Goal: Navigation & Orientation: Find specific page/section

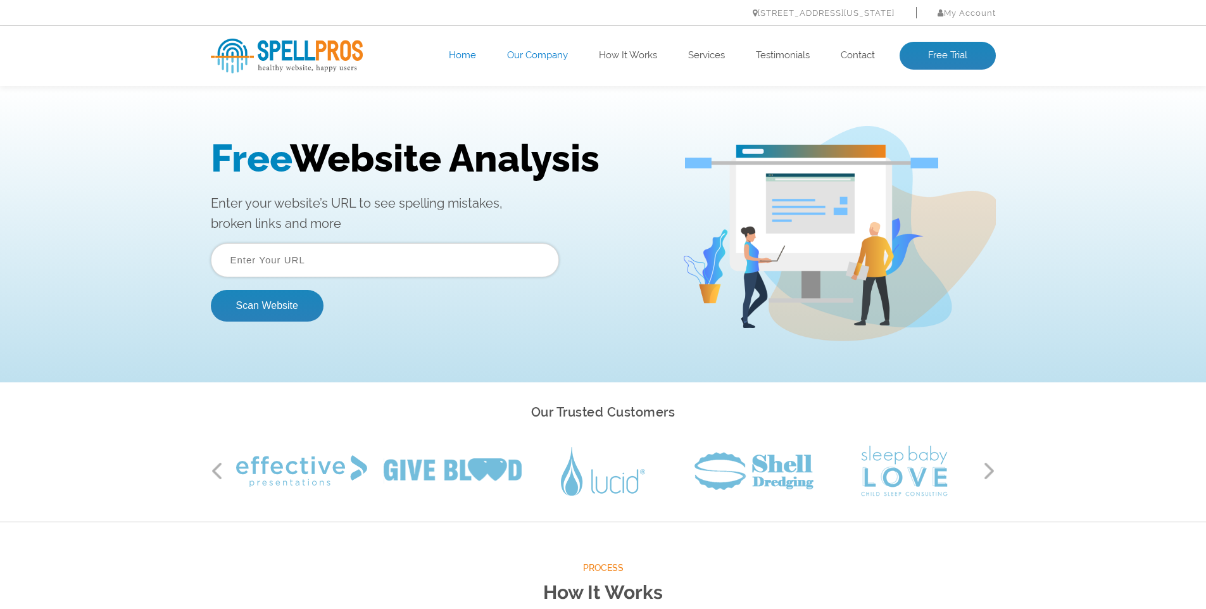
click at [539, 61] on link "Our Company" at bounding box center [537, 55] width 61 height 13
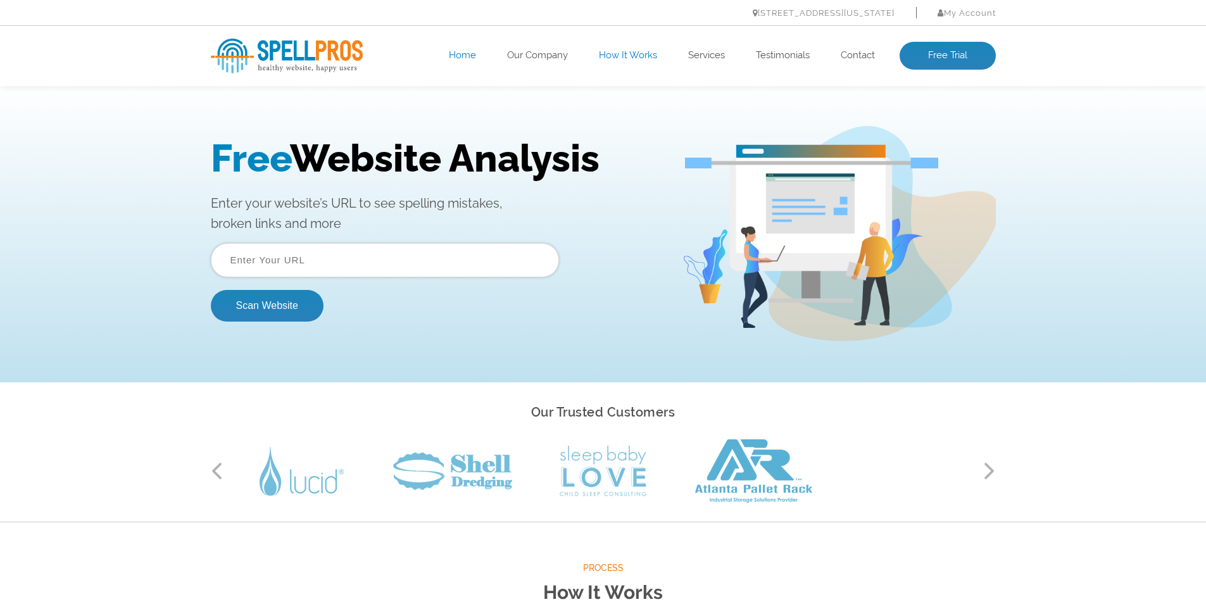
click at [650, 52] on link "How It Works" at bounding box center [628, 55] width 58 height 13
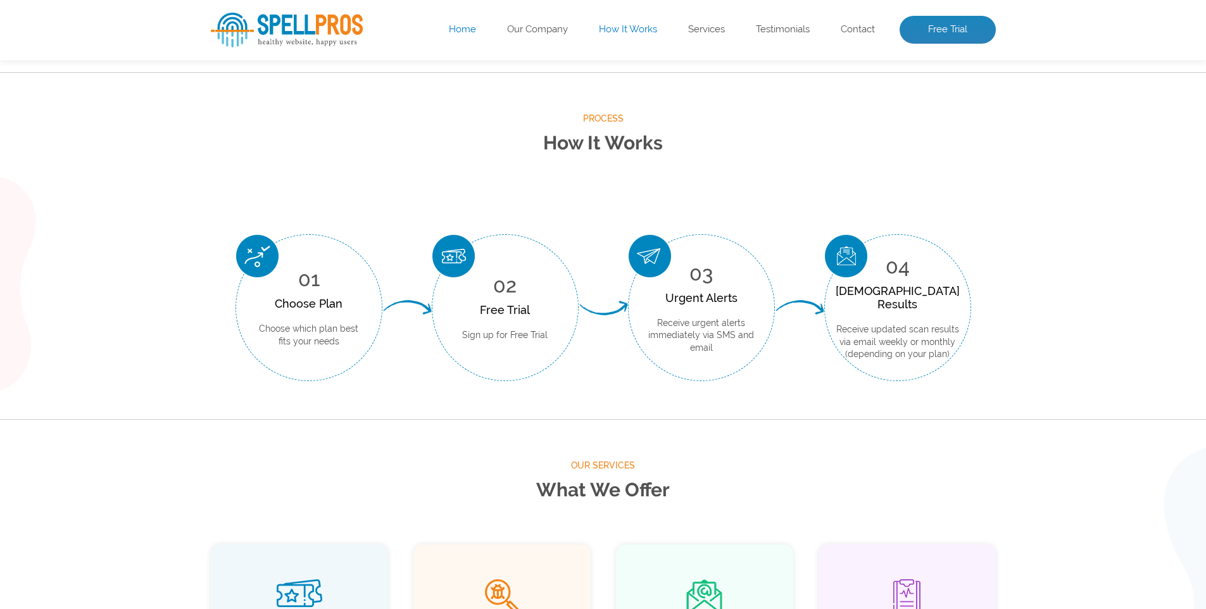
scroll to position [469, 0]
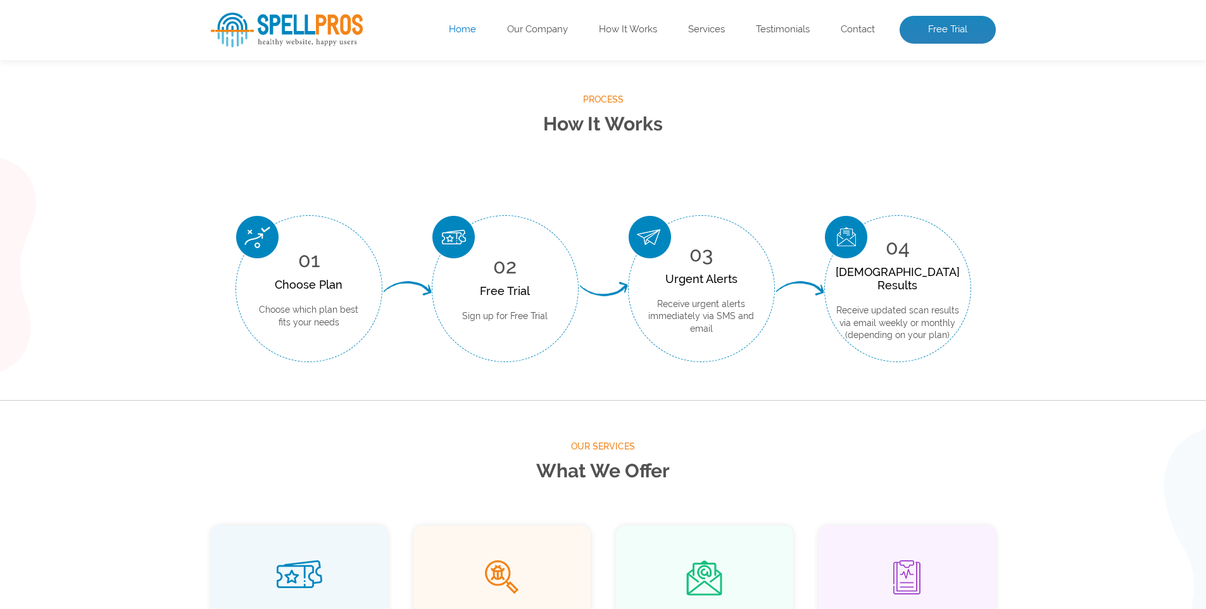
click at [695, 42] on ul "Home Our Company How It Works Services Testimonials Contact Free Trial" at bounding box center [682, 30] width 628 height 28
click at [711, 39] on ul "Home Our Company How It Works Services Testimonials Contact Free Trial" at bounding box center [682, 30] width 628 height 28
click at [719, 27] on link "Services" at bounding box center [706, 29] width 37 height 13
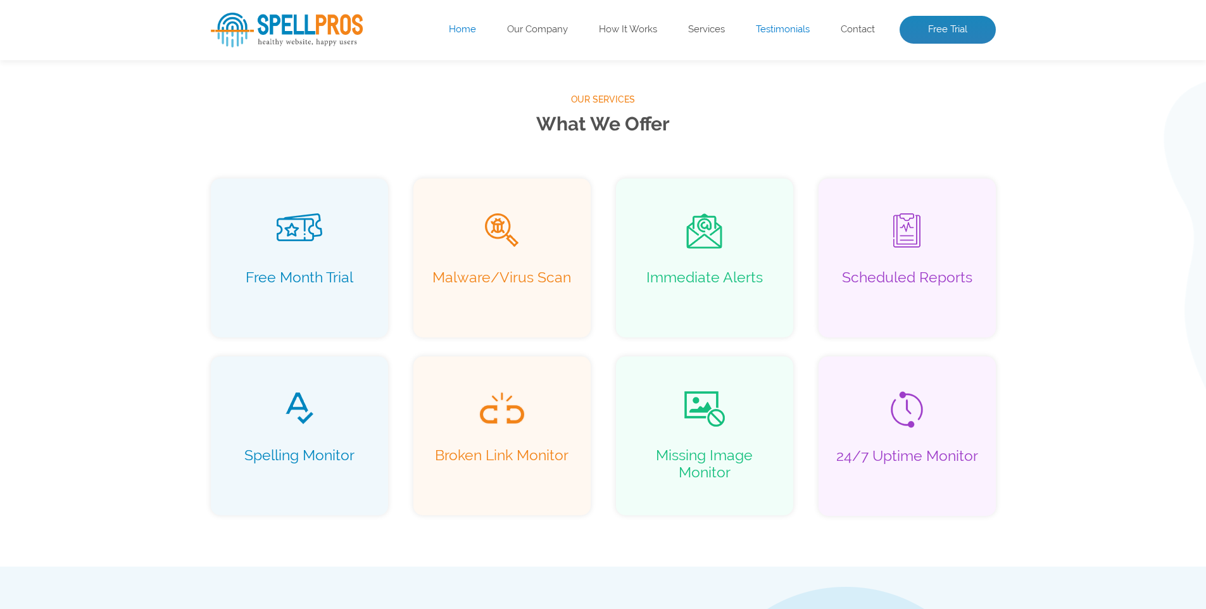
click at [784, 30] on link "Testimonials" at bounding box center [783, 29] width 54 height 13
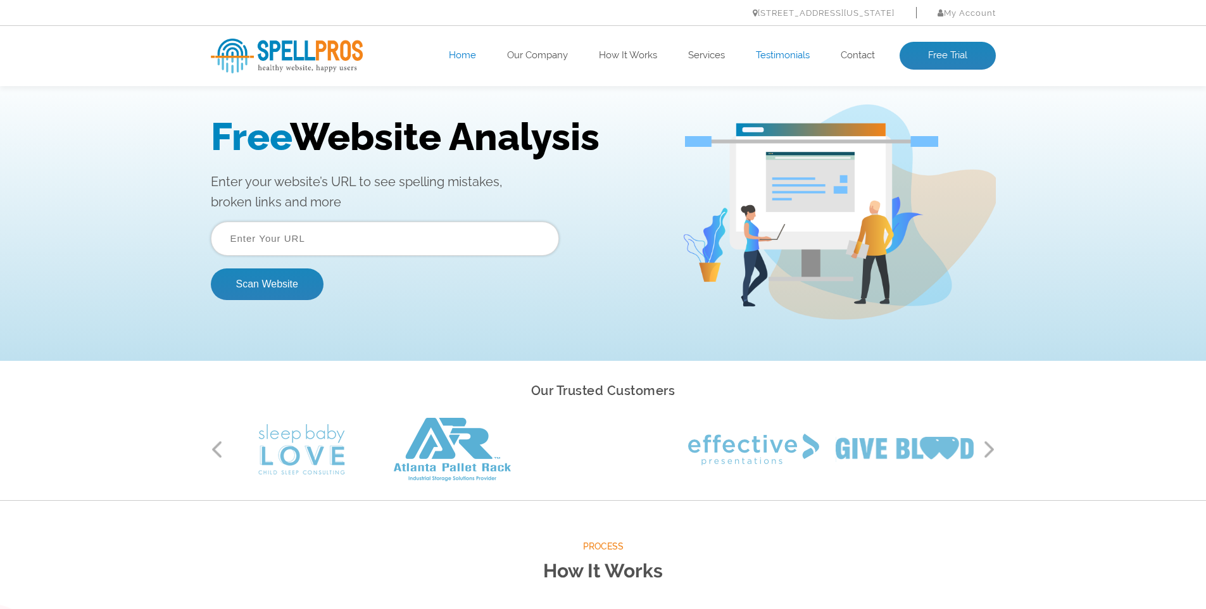
scroll to position [0, 0]
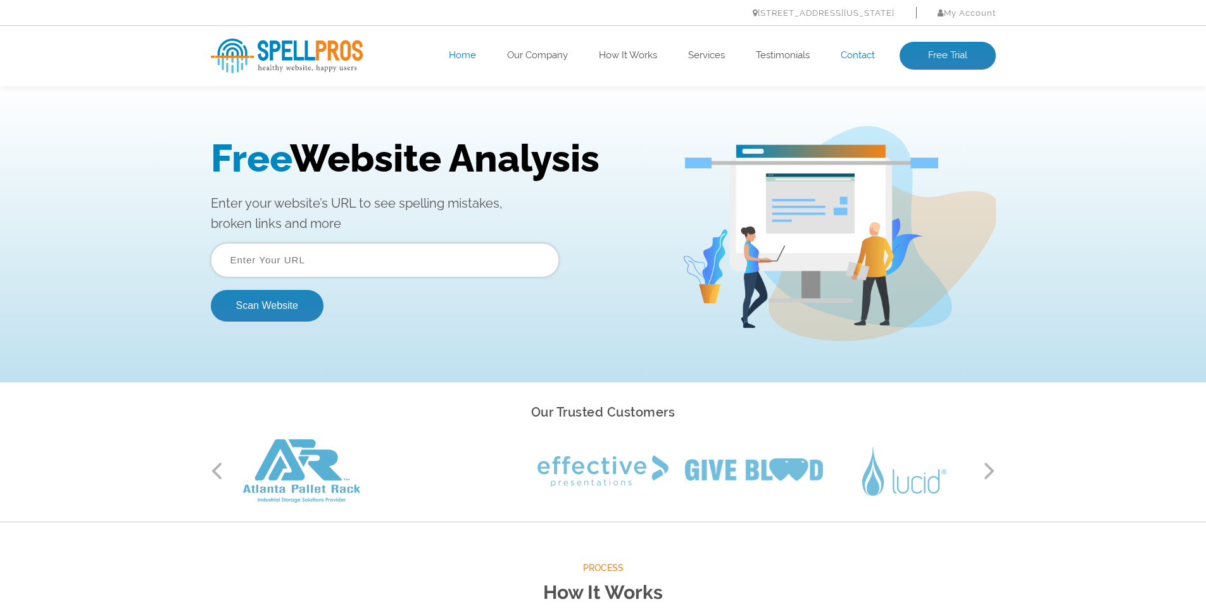
click at [845, 52] on link "Contact" at bounding box center [858, 55] width 34 height 13
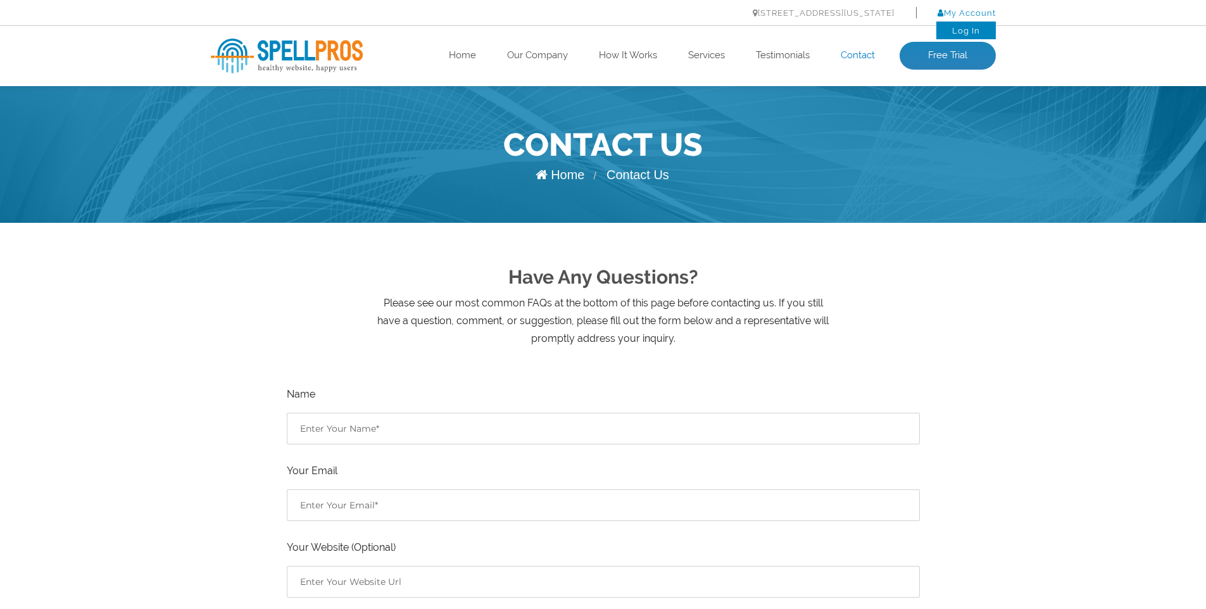
click at [959, 15] on link "My Account" at bounding box center [967, 12] width 58 height 9
